Goal: Information Seeking & Learning: Learn about a topic

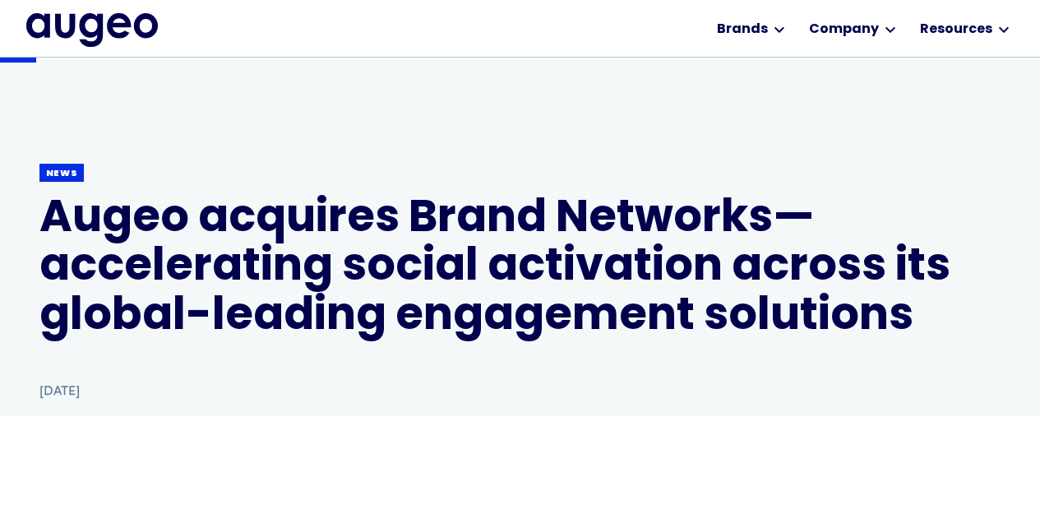
scroll to position [141, 0]
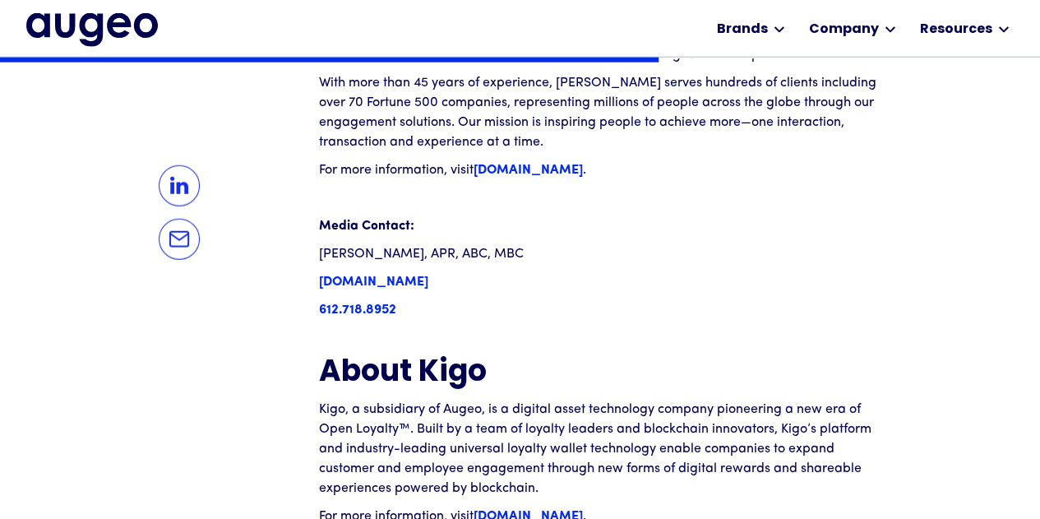
scroll to position [2088, 0]
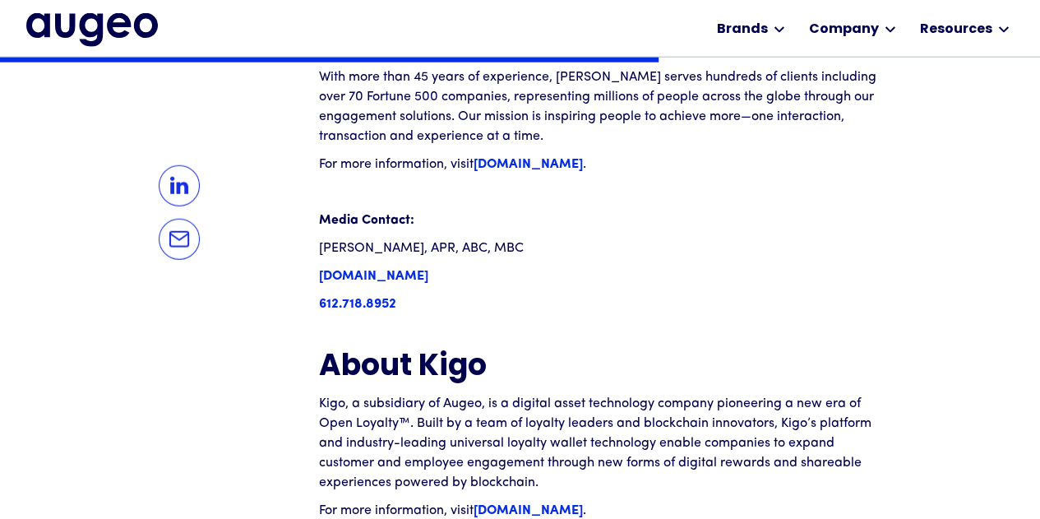
click at [499, 504] on strong "kigo.io" at bounding box center [527, 510] width 109 height 13
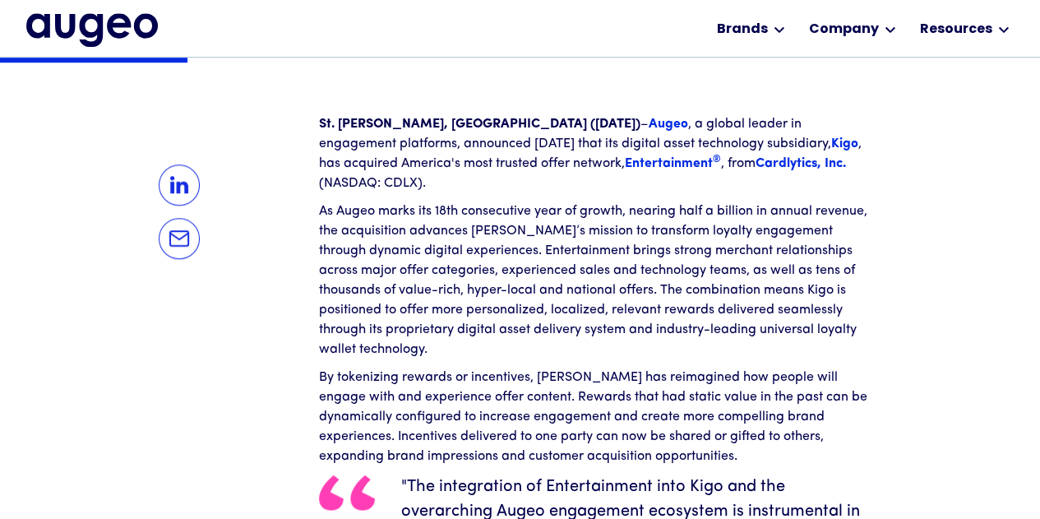
scroll to position [543, 0]
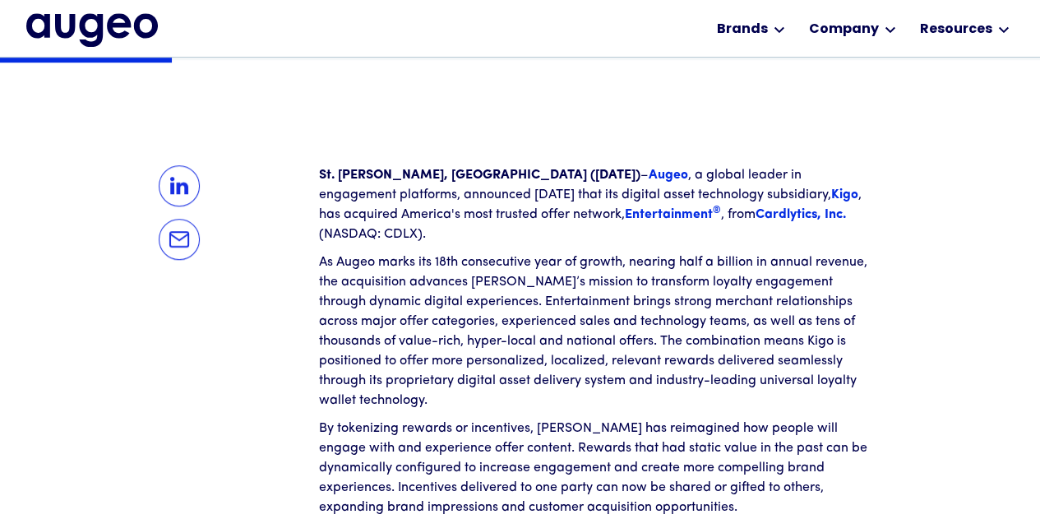
click at [625, 218] on strong "Entertainment ®" at bounding box center [673, 214] width 96 height 13
click at [831, 198] on strong "Kigo" at bounding box center [844, 194] width 27 height 13
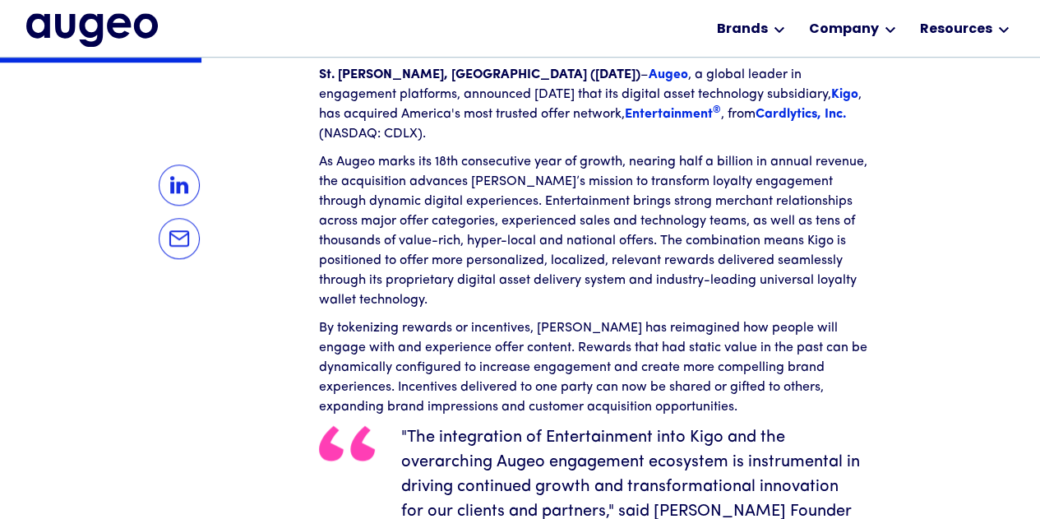
scroll to position [639, 0]
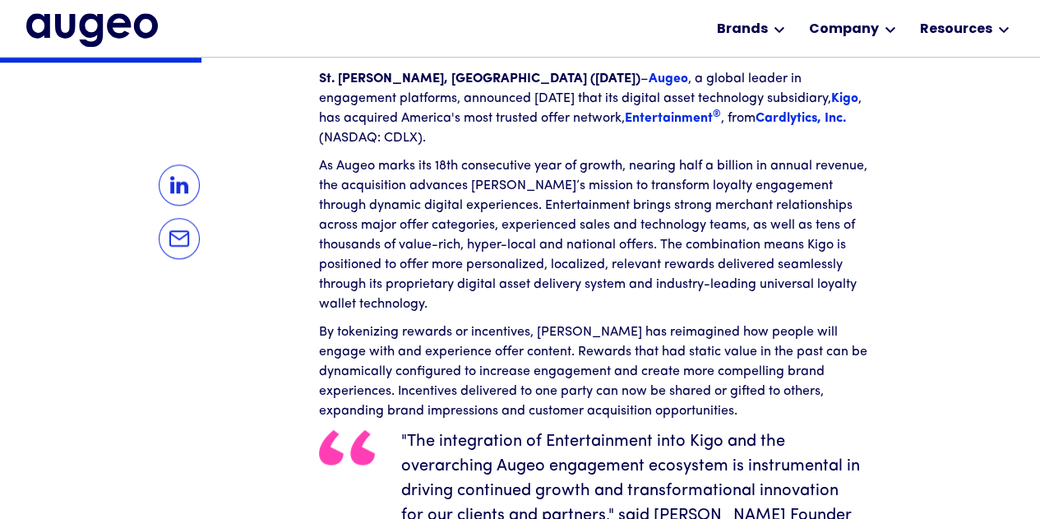
drag, startPoint x: 700, startPoint y: 518, endPoint x: 65, endPoint y: 168, distance: 725.4
